Goal: Task Accomplishment & Management: Manage account settings

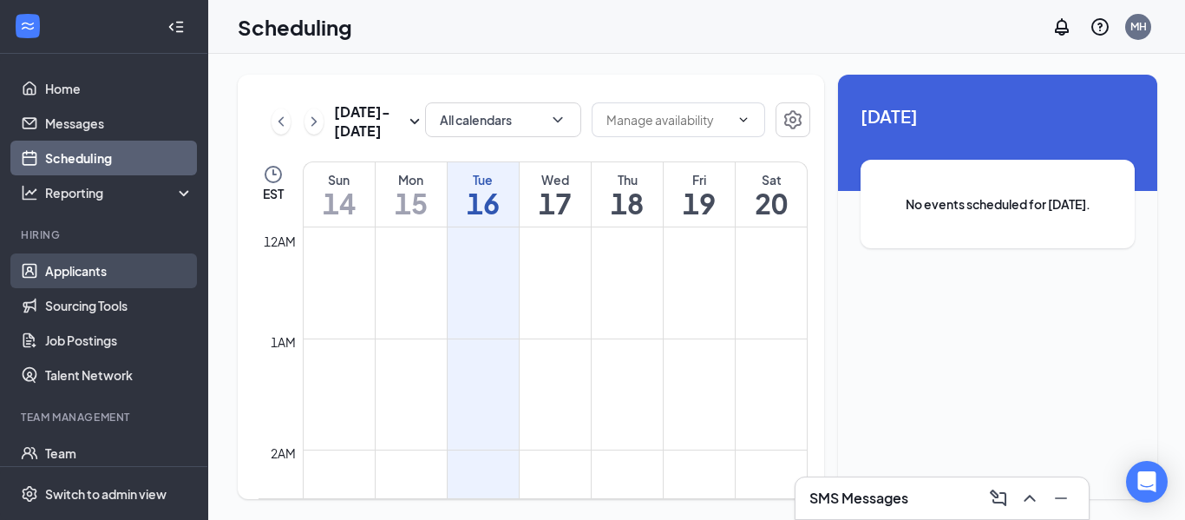
scroll to position [1424, 0]
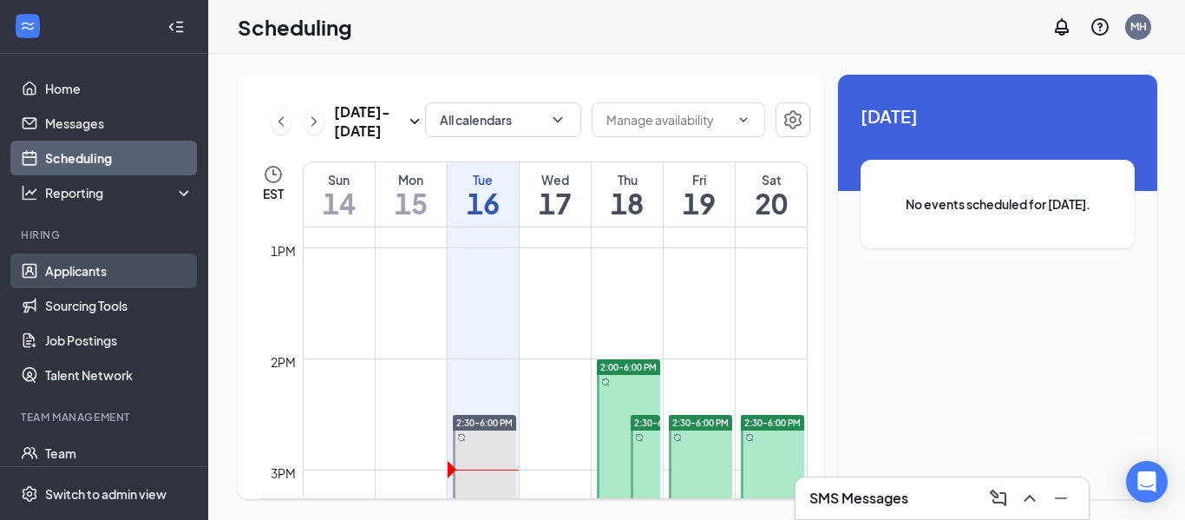
click at [45, 276] on link "Applicants" at bounding box center [119, 270] width 148 height 35
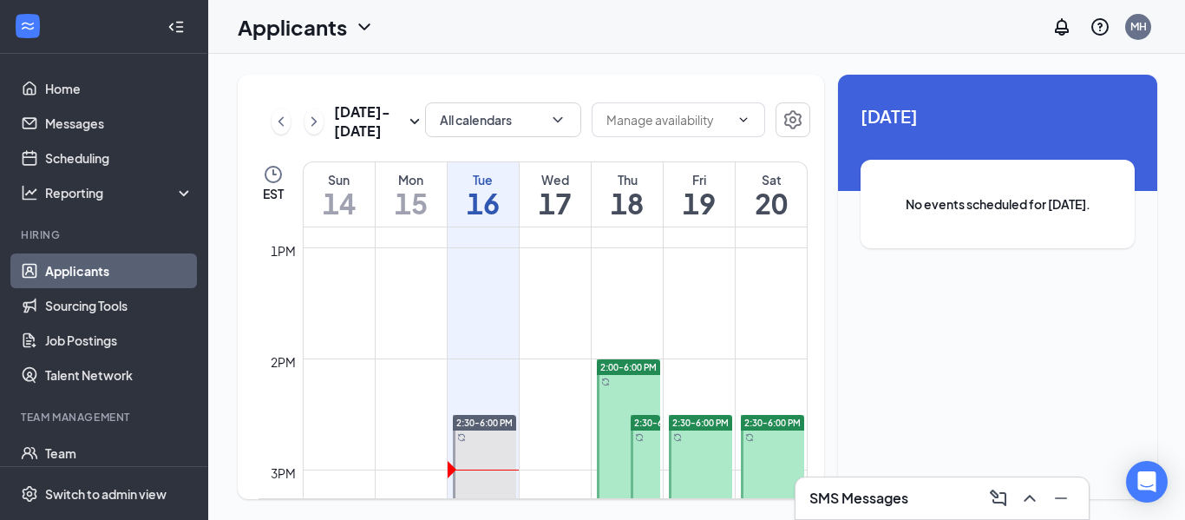
click at [85, 272] on link "Applicants" at bounding box center [119, 270] width 148 height 35
click at [82, 270] on link "Applicants" at bounding box center [119, 270] width 148 height 35
click at [77, 281] on link "Applicants" at bounding box center [119, 270] width 148 height 35
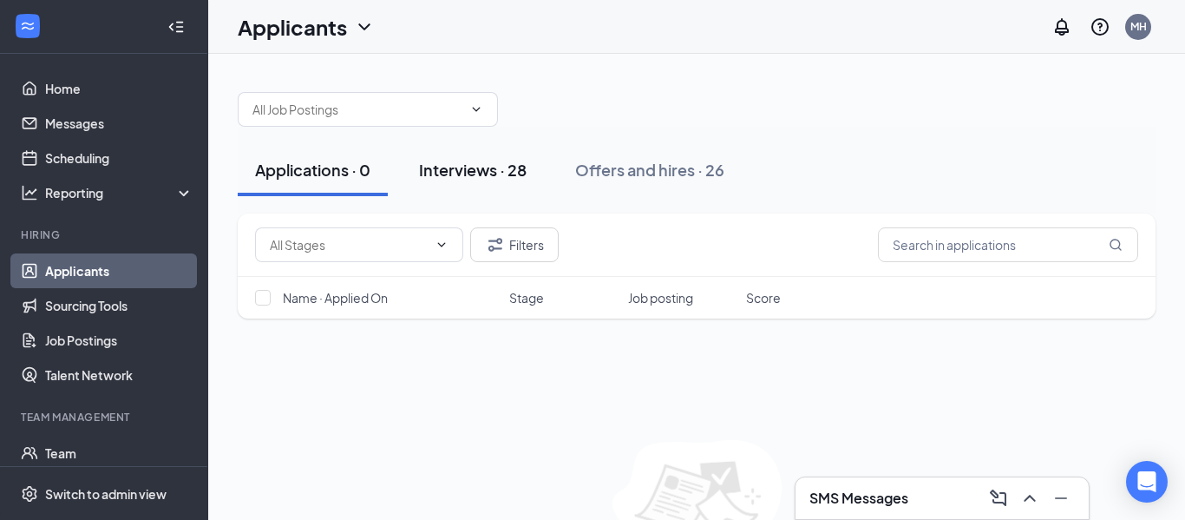
click at [435, 185] on button "Interviews · 28" at bounding box center [473, 170] width 142 height 52
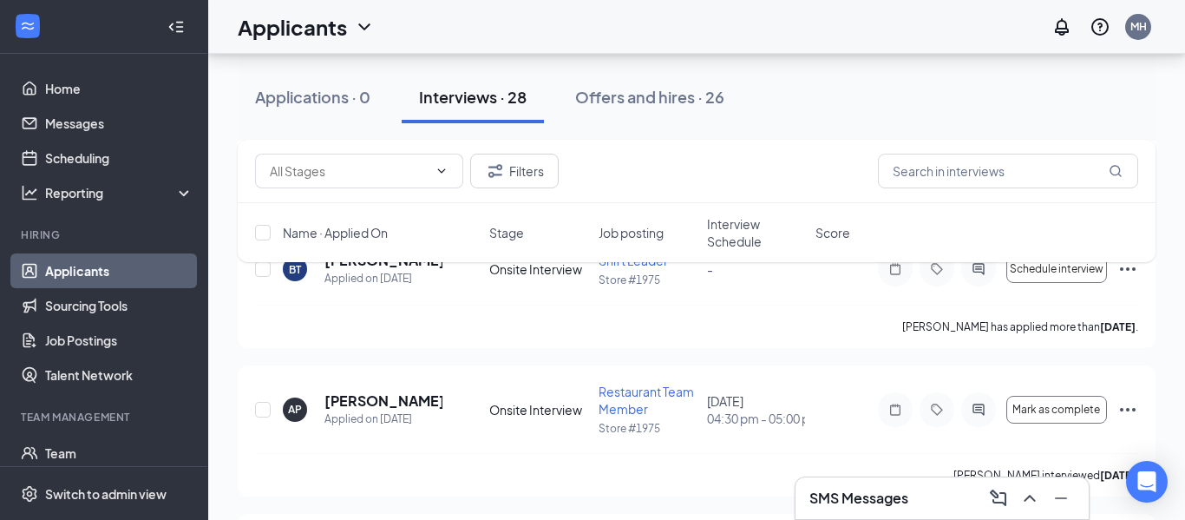
scroll to position [434, 0]
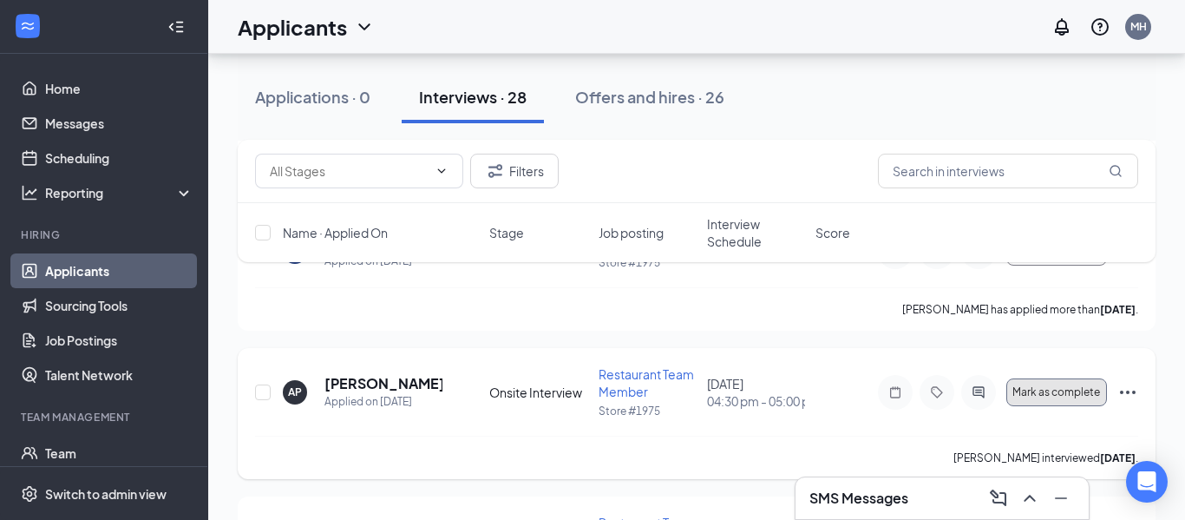
click at [1087, 388] on span "Mark as complete" at bounding box center [1057, 392] width 88 height 12
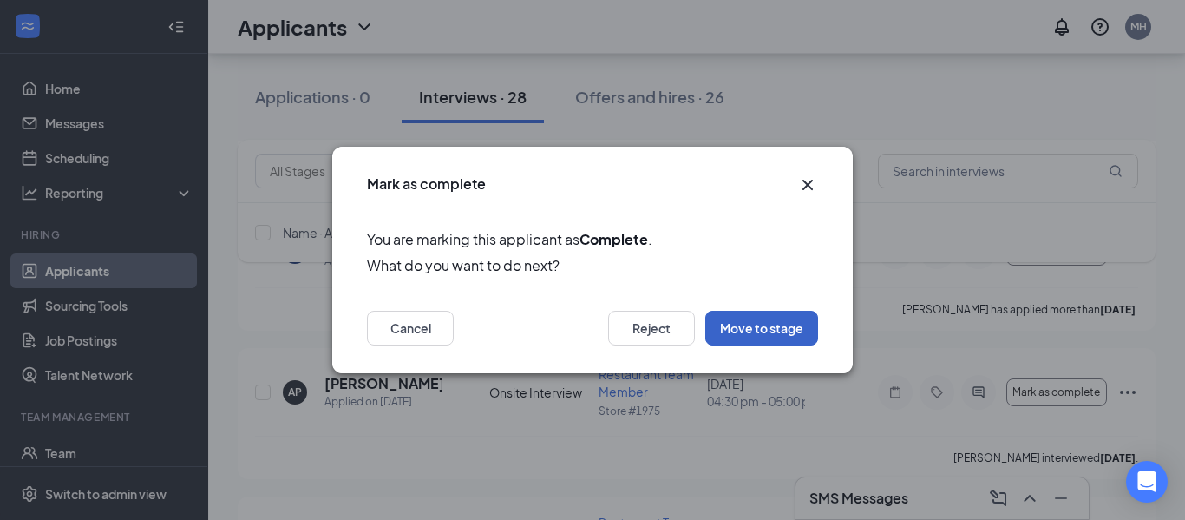
click at [742, 317] on button "Move to stage" at bounding box center [762, 328] width 113 height 35
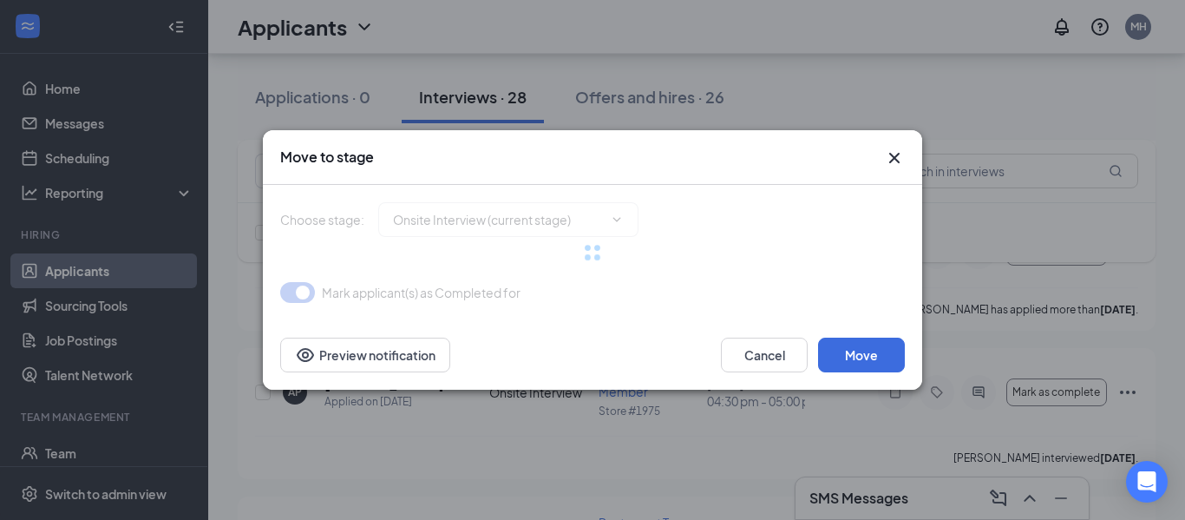
type input "Hiring Complete (next stage)"
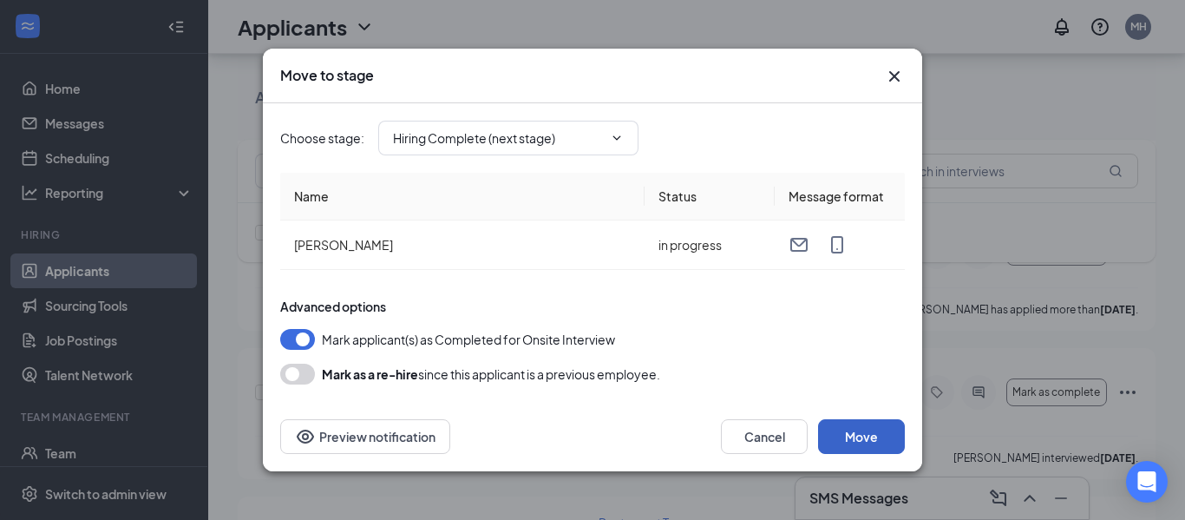
click at [847, 427] on button "Move" at bounding box center [861, 436] width 87 height 35
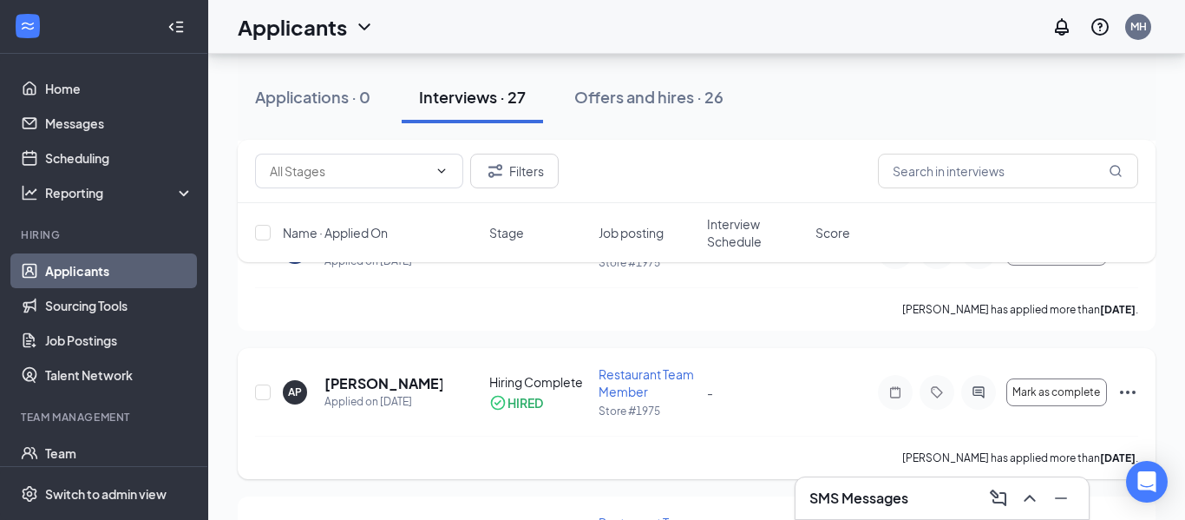
click at [1130, 392] on icon "Ellipses" at bounding box center [1128, 392] width 21 height 21
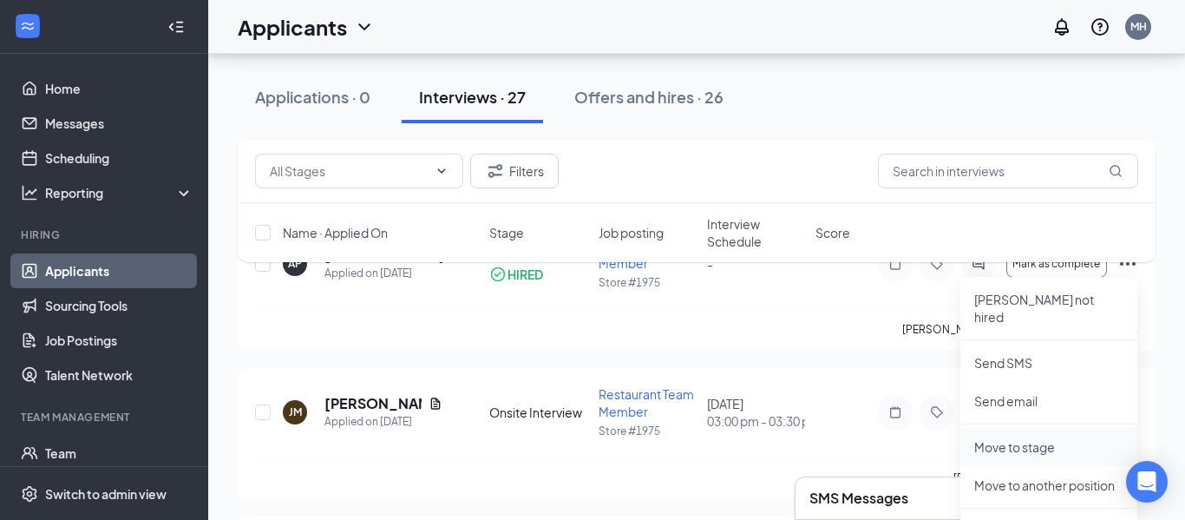
scroll to position [564, 0]
click at [992, 437] on p "Move to stage" at bounding box center [1049, 445] width 149 height 17
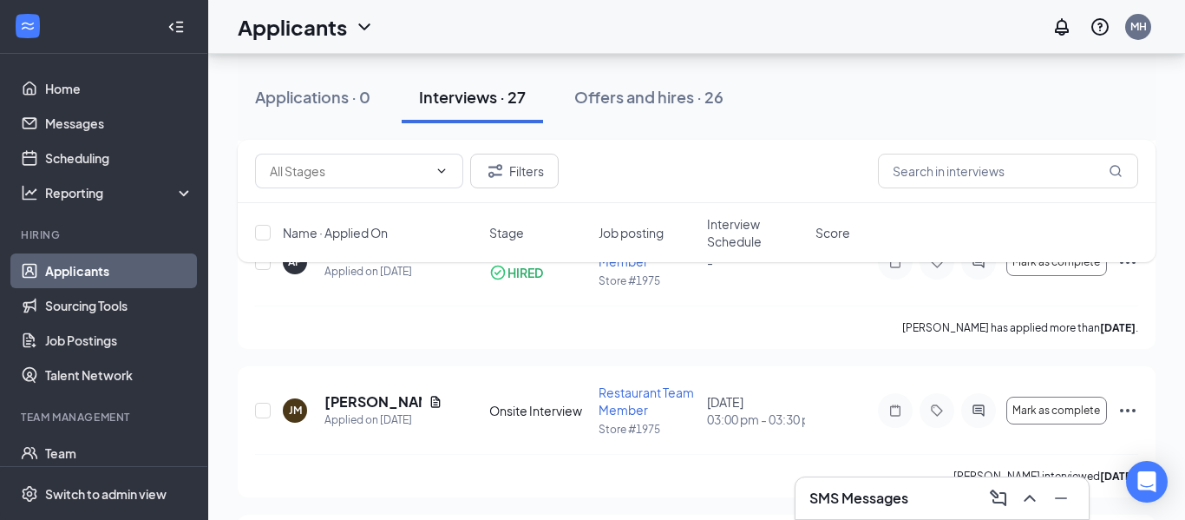
type input "Additional Questions (final stage)"
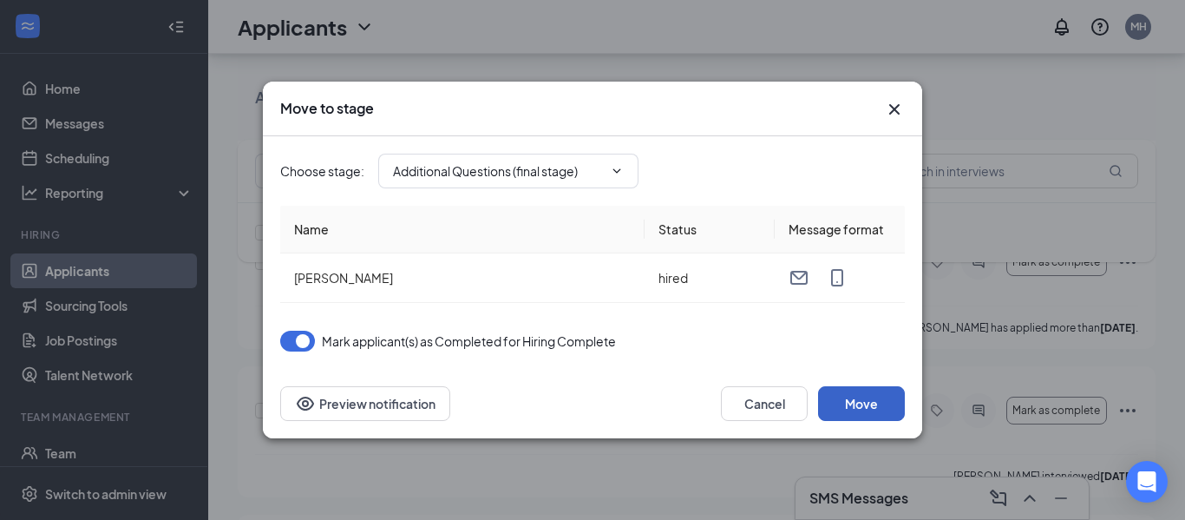
click at [859, 389] on button "Move" at bounding box center [861, 403] width 87 height 35
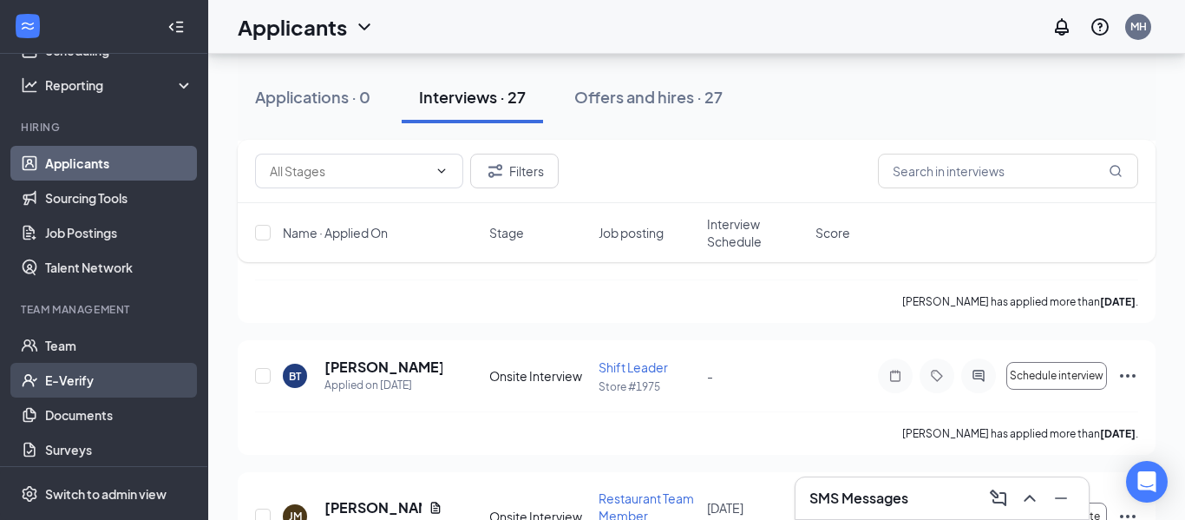
scroll to position [115, 0]
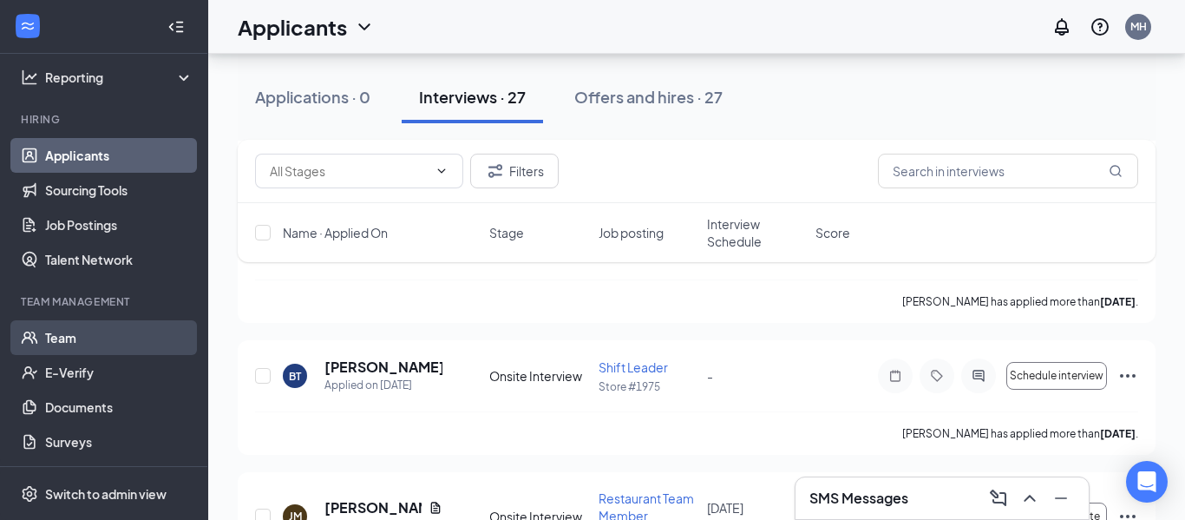
click at [87, 345] on link "Team" at bounding box center [119, 337] width 148 height 35
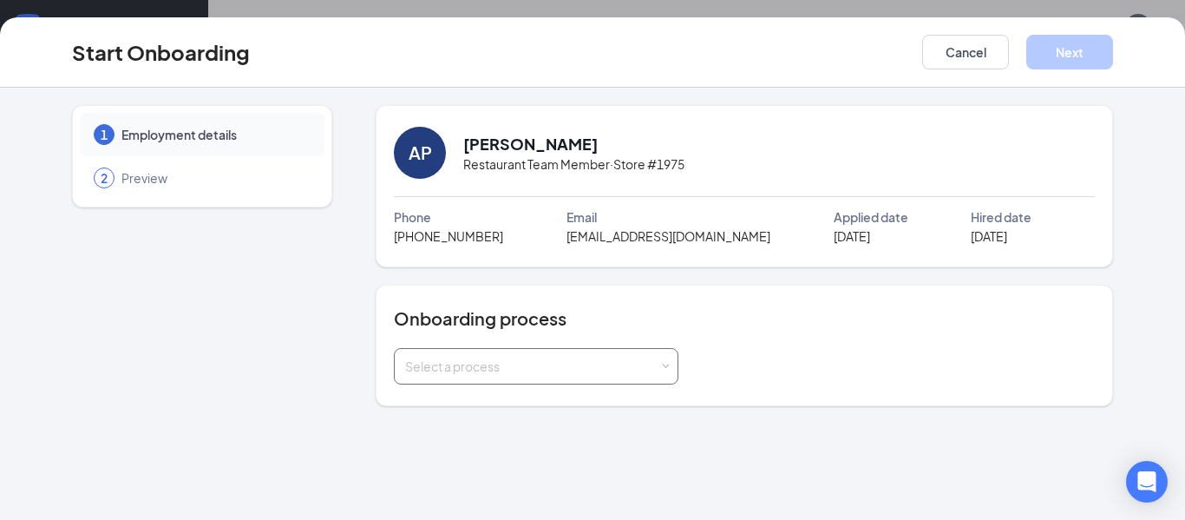
click at [648, 362] on div "Select a process" at bounding box center [532, 366] width 254 height 17
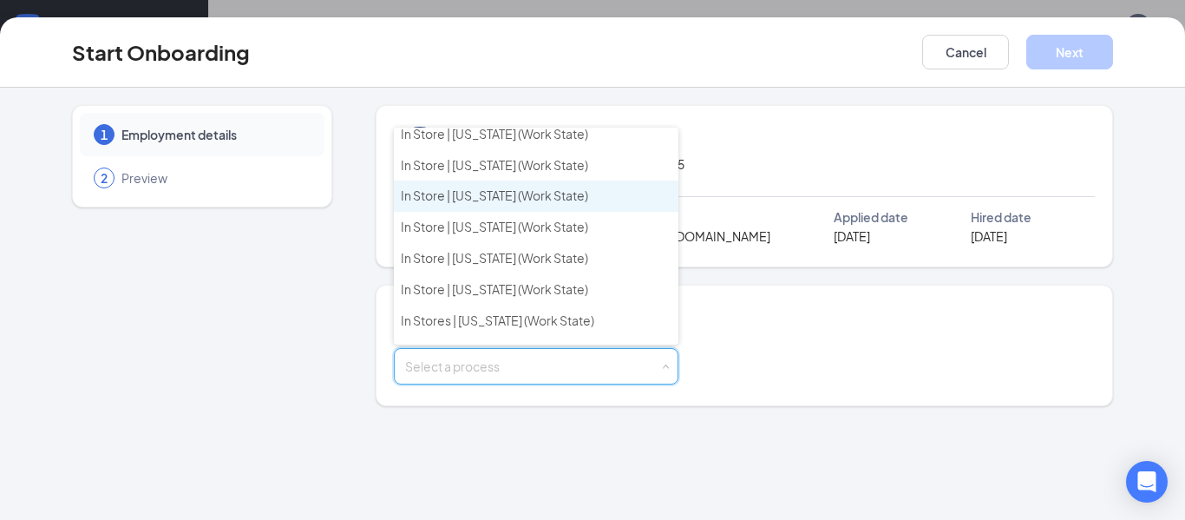
scroll to position [665, 0]
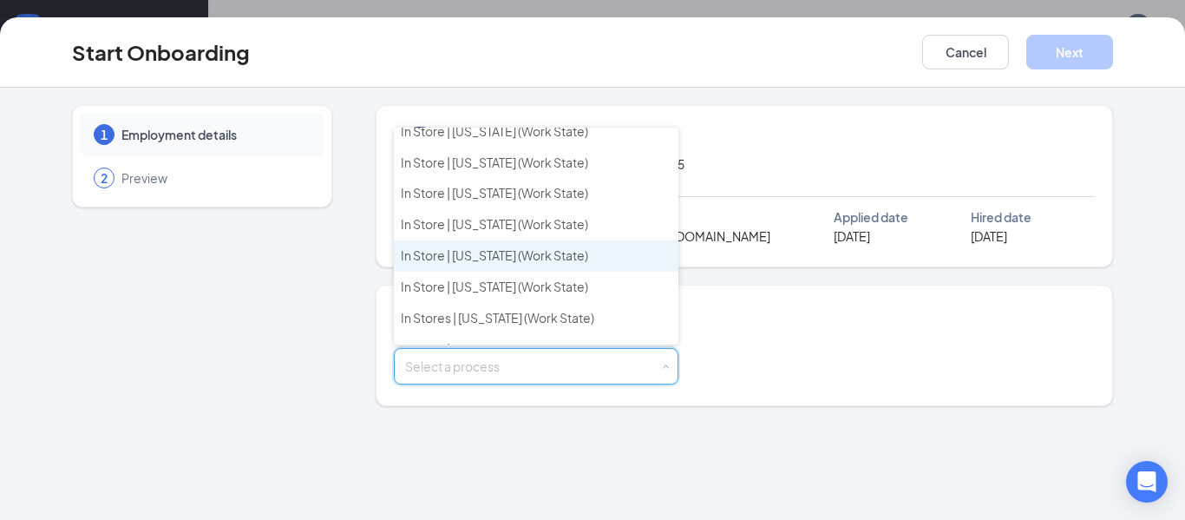
click at [503, 254] on span "In Store | Michigan (Work State)" at bounding box center [494, 255] width 187 height 16
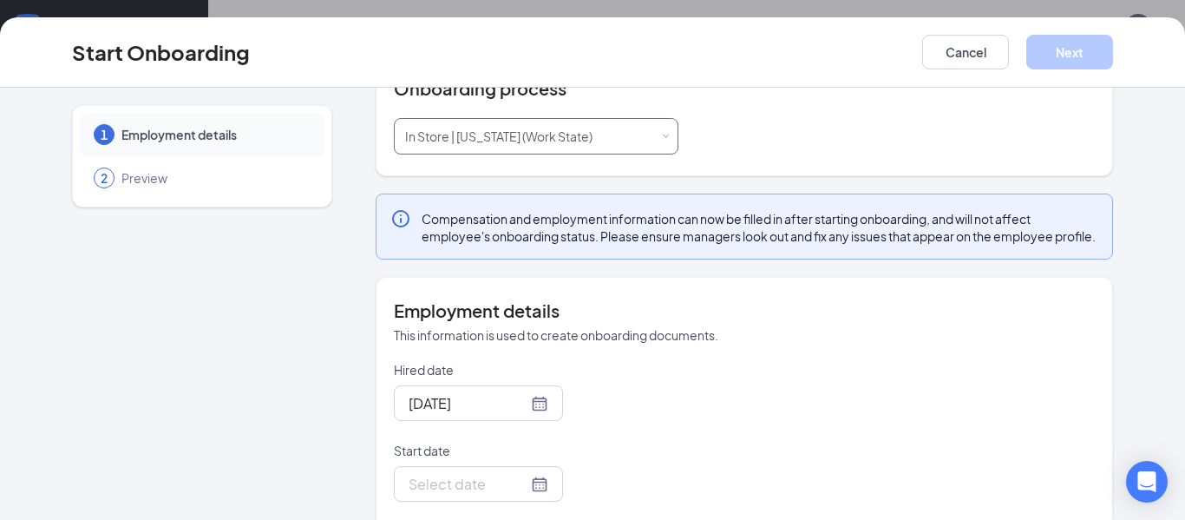
scroll to position [350, 0]
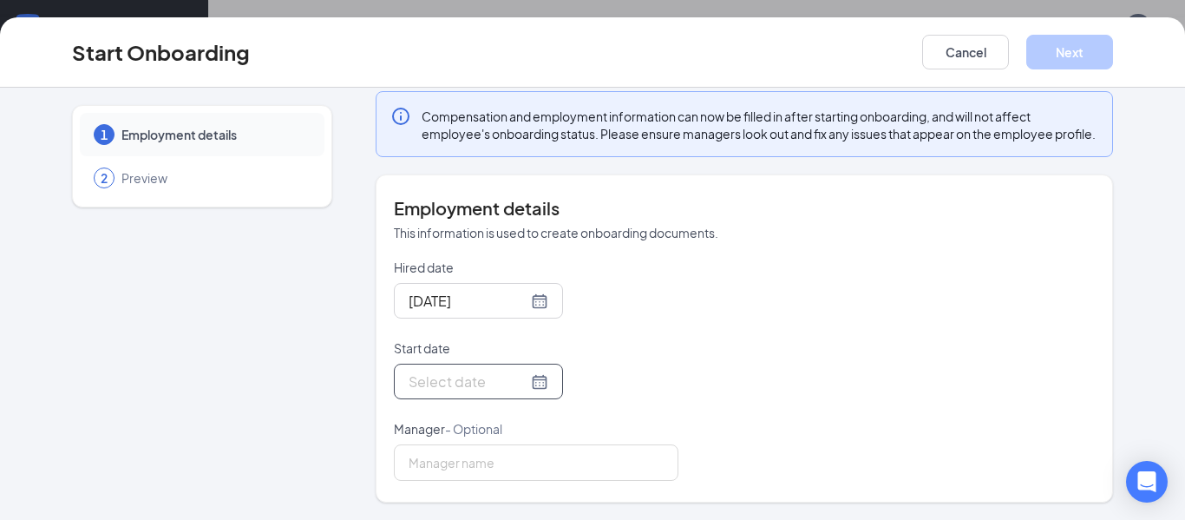
click at [481, 386] on input "Start date" at bounding box center [468, 382] width 119 height 22
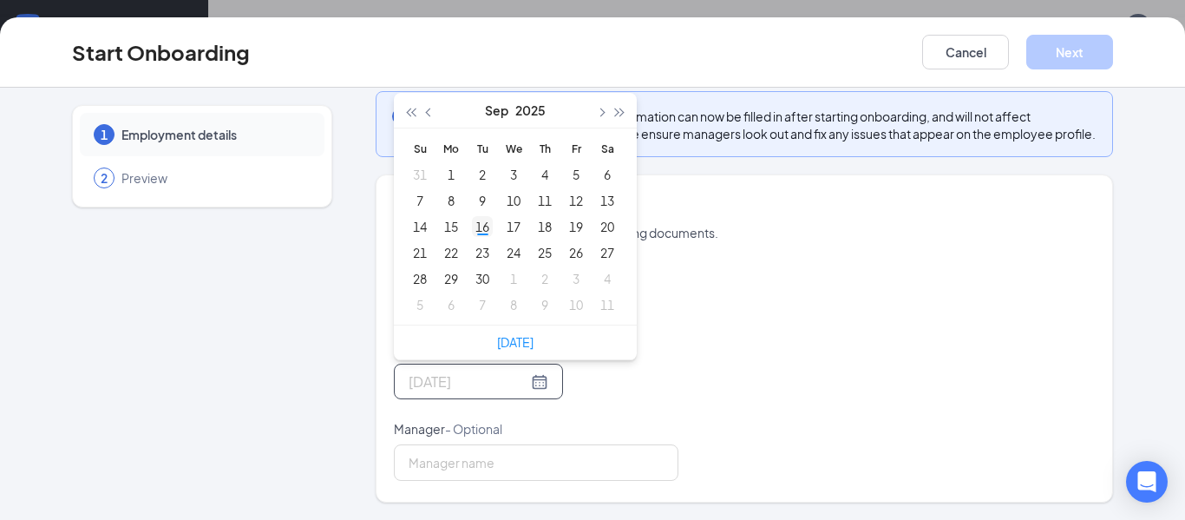
type input "Sep 16, 2025"
click at [490, 229] on div "16" at bounding box center [482, 226] width 21 height 21
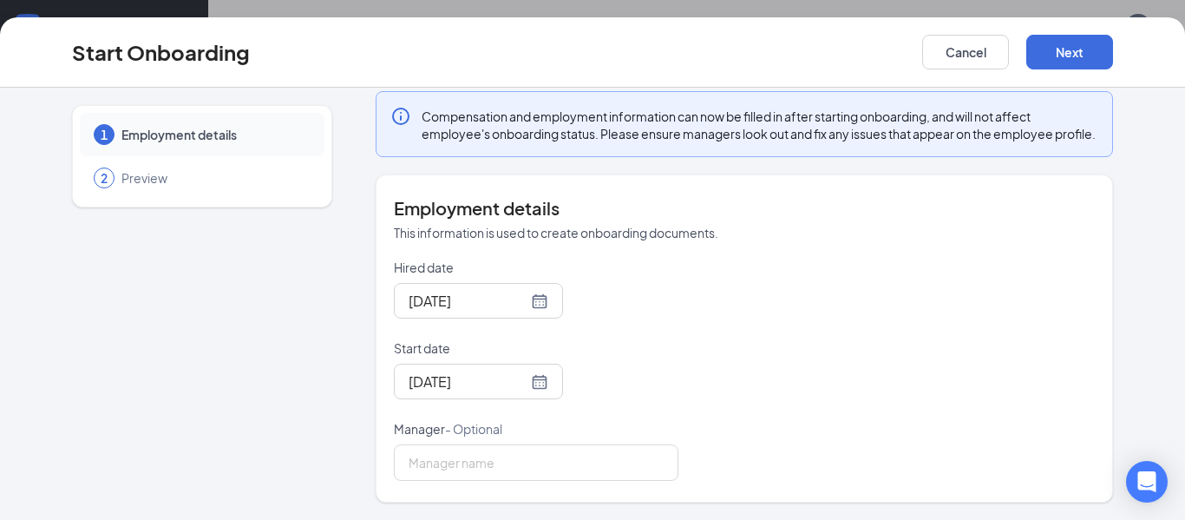
click at [669, 305] on div "Sep 16, 2025" at bounding box center [536, 301] width 285 height 36
click at [1074, 59] on button "Next" at bounding box center [1070, 52] width 87 height 35
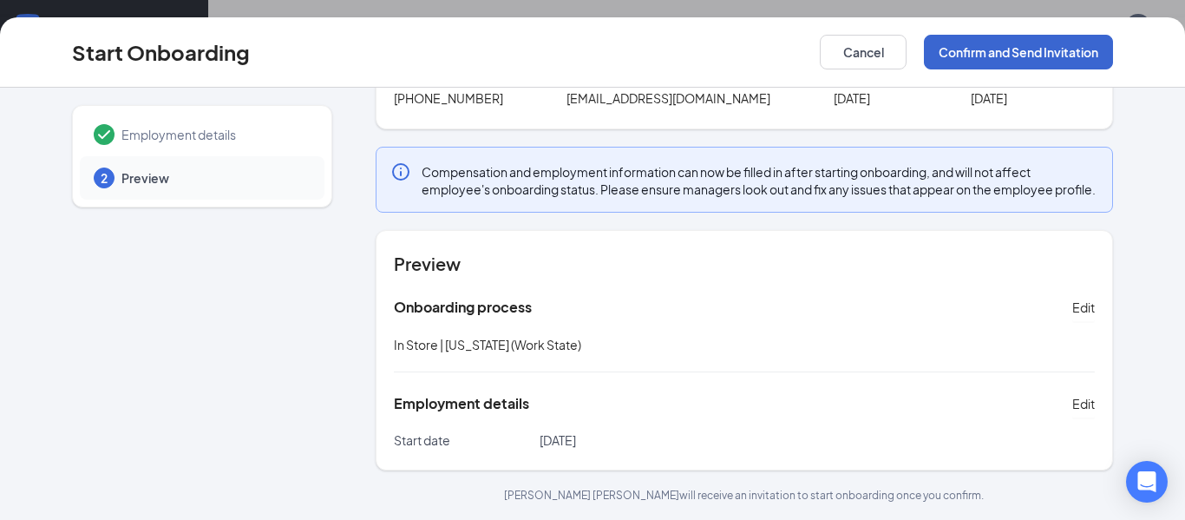
scroll to position [155, 0]
click at [1029, 51] on button "Confirm and Send Invitation" at bounding box center [1018, 52] width 189 height 35
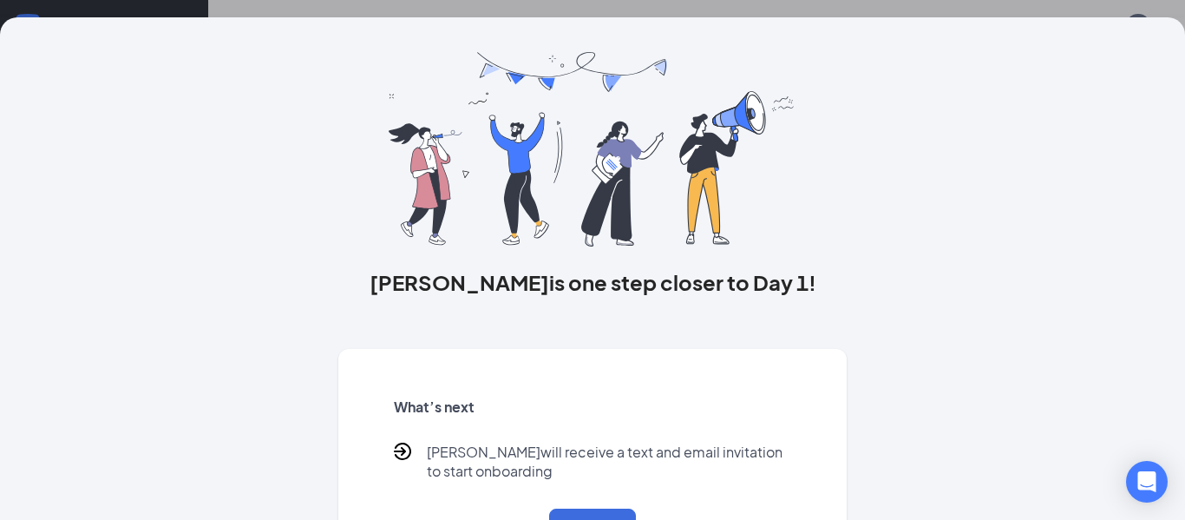
scroll to position [110, 0]
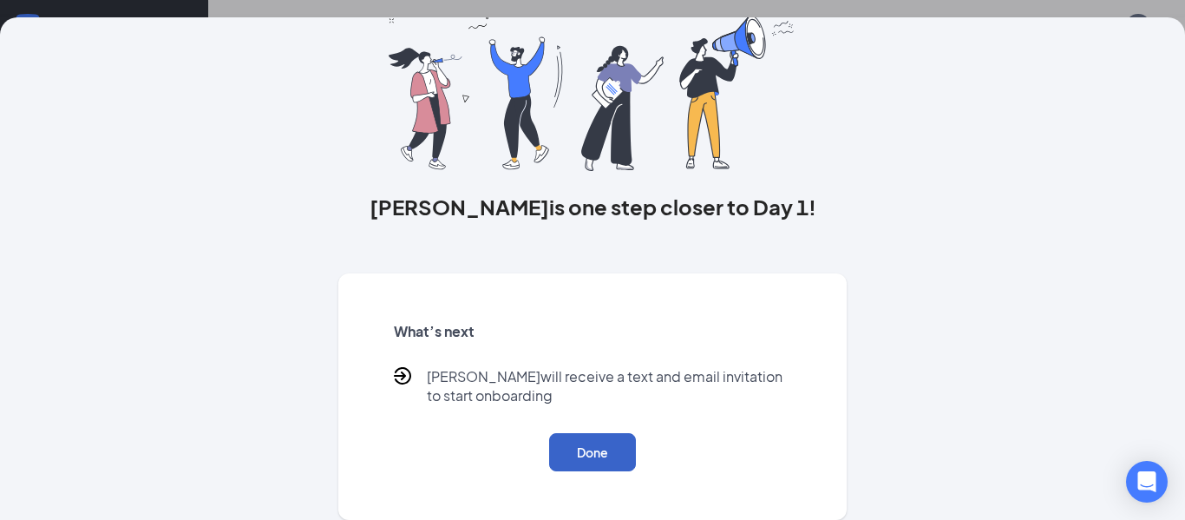
click at [575, 438] on button "Done" at bounding box center [592, 452] width 87 height 38
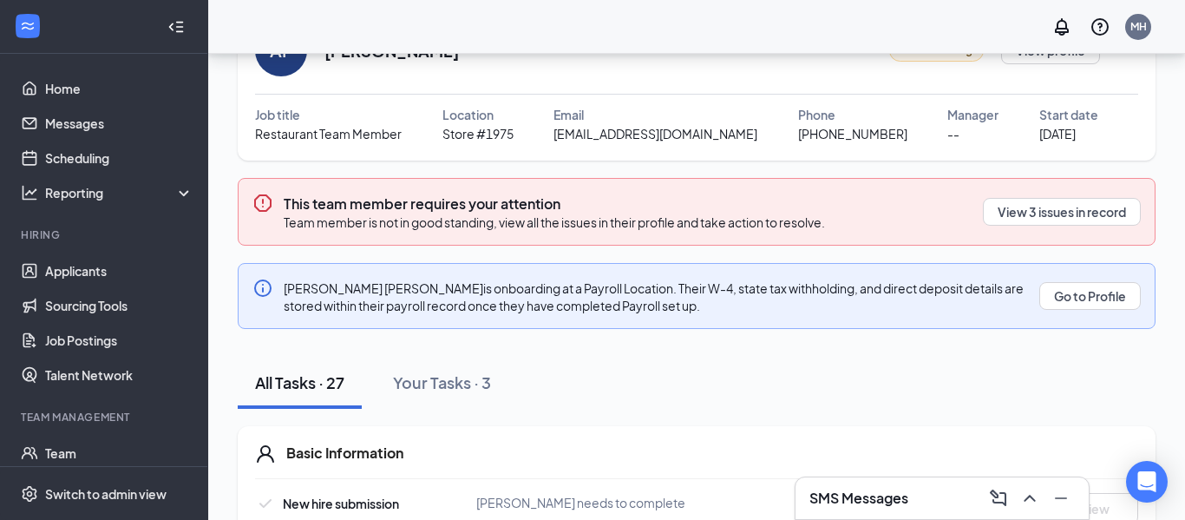
scroll to position [103, 0]
click at [1081, 211] on button "View 3 issues in record" at bounding box center [1062, 213] width 158 height 28
